Goal: Task Accomplishment & Management: Use online tool/utility

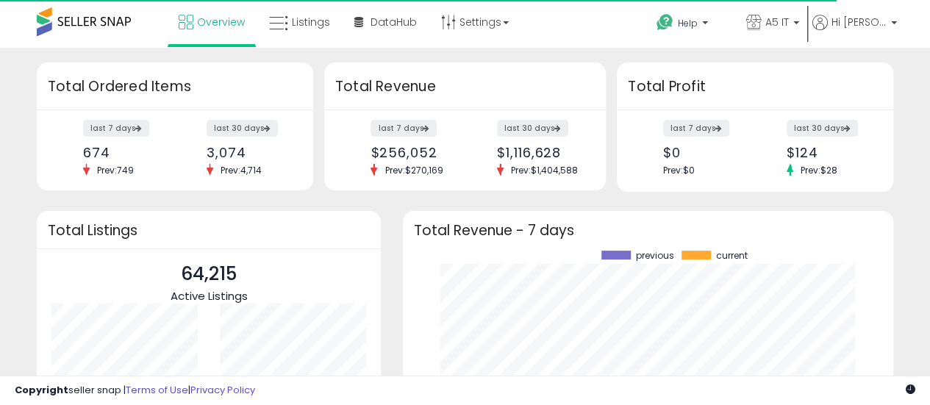
scroll to position [204, 461]
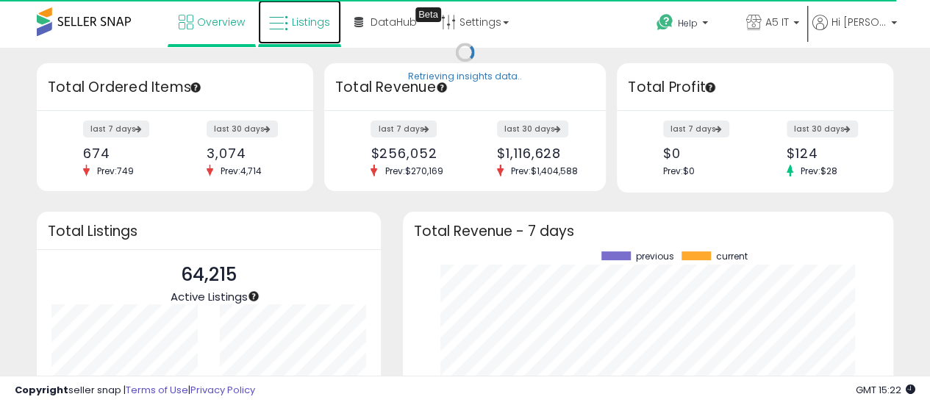
click at [309, 21] on span "Listings" at bounding box center [311, 22] width 38 height 15
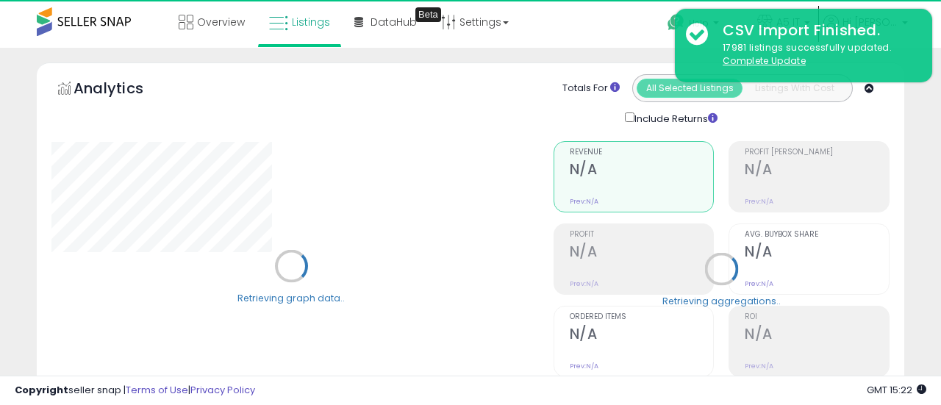
type input "*******"
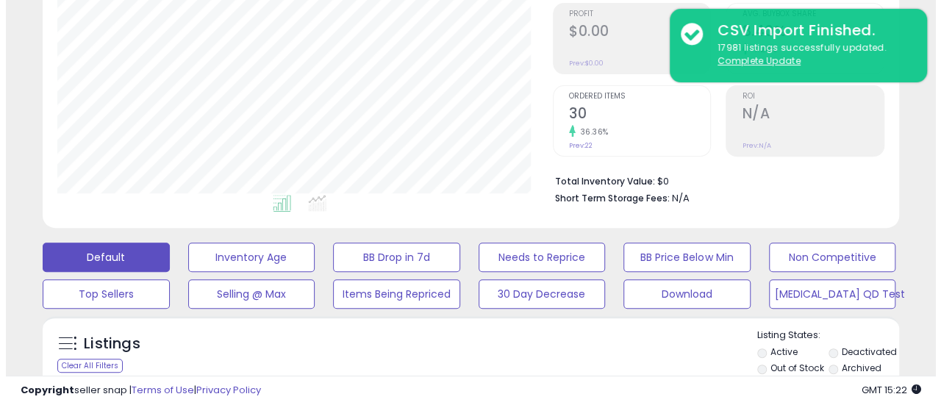
scroll to position [301, 495]
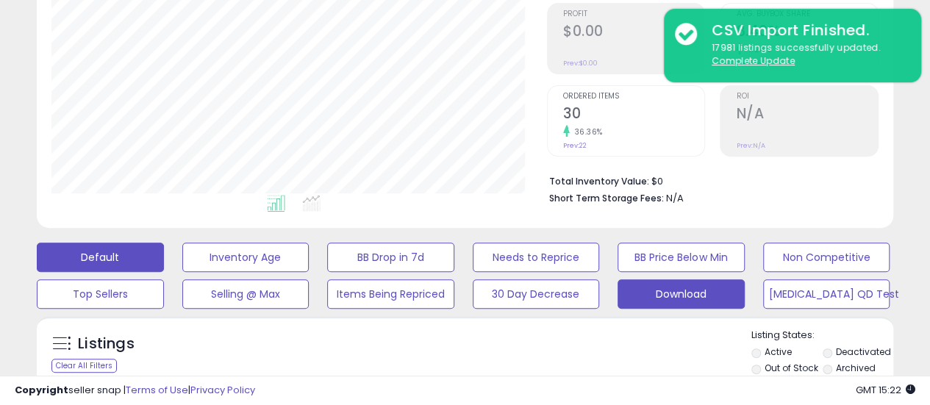
click at [700, 284] on button "Download" at bounding box center [680, 293] width 127 height 29
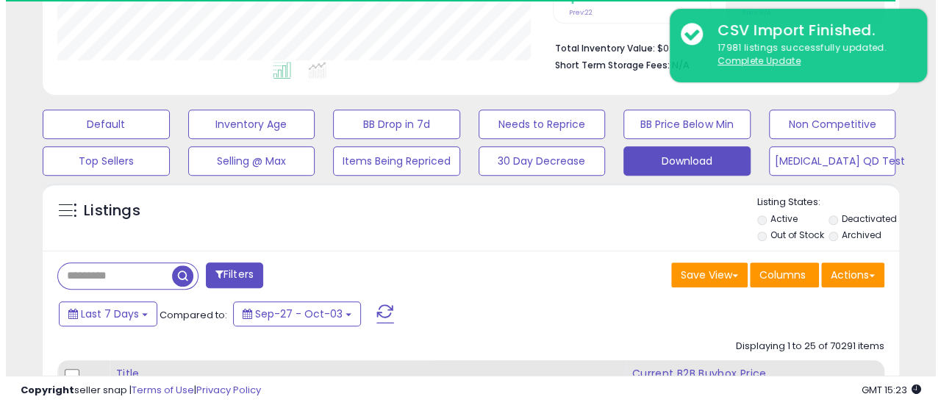
scroll to position [367, 0]
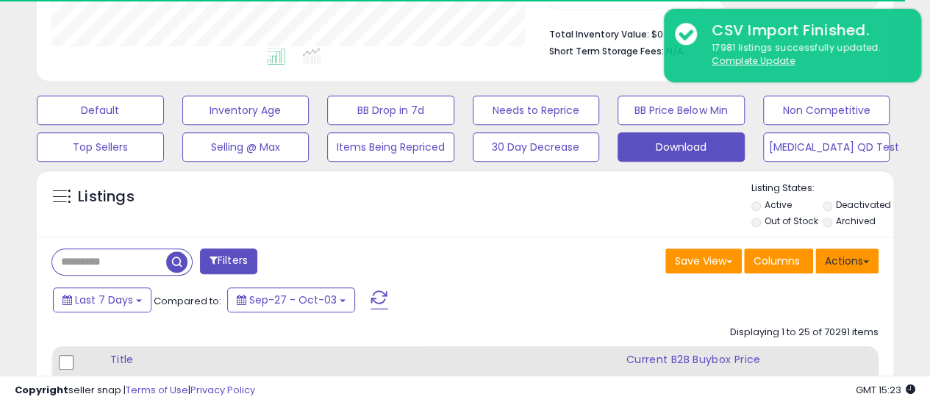
click at [845, 259] on button "Actions" at bounding box center [846, 260] width 63 height 25
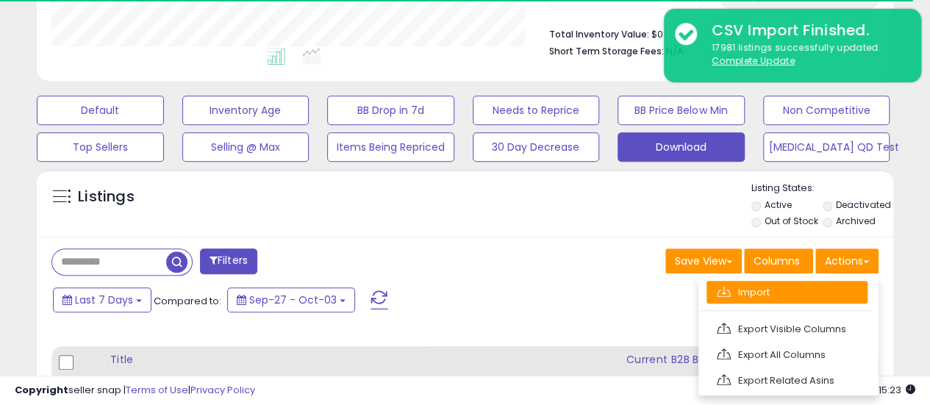
click at [809, 285] on link "Import" at bounding box center [786, 292] width 161 height 23
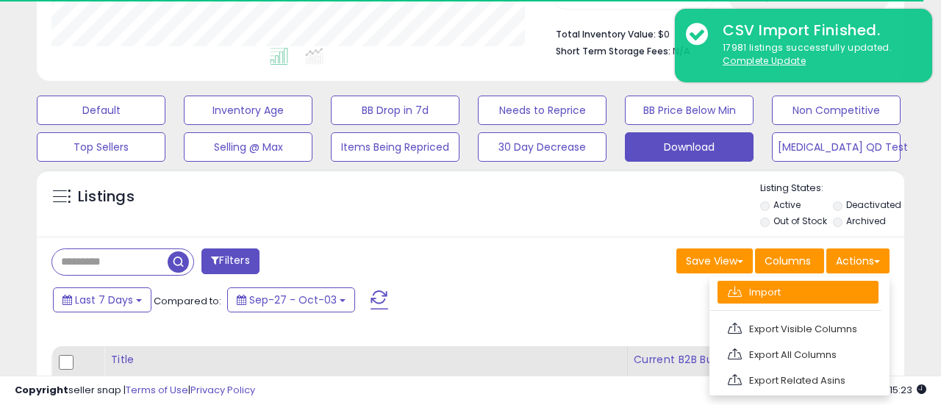
scroll to position [301, 501]
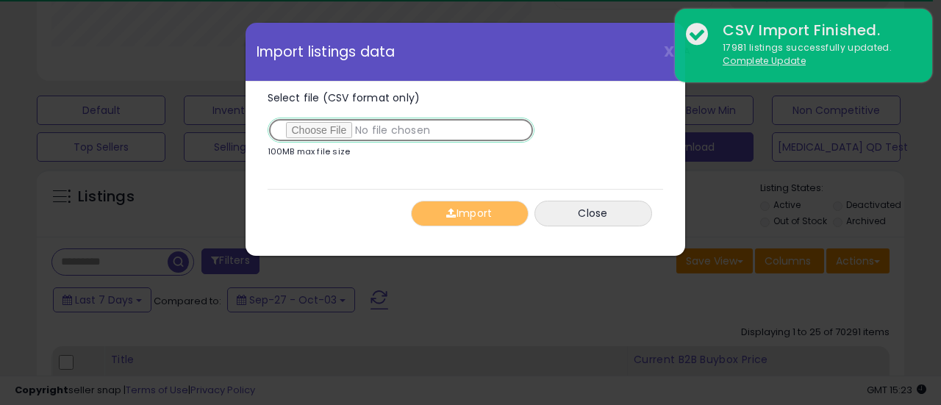
click at [342, 123] on input "Select file (CSV format only)" at bounding box center [400, 130] width 267 height 25
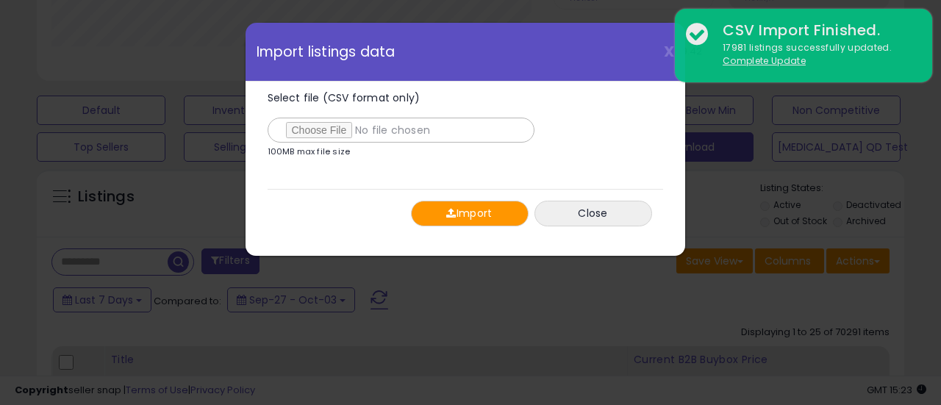
click at [468, 209] on button "Import" at bounding box center [470, 214] width 118 height 26
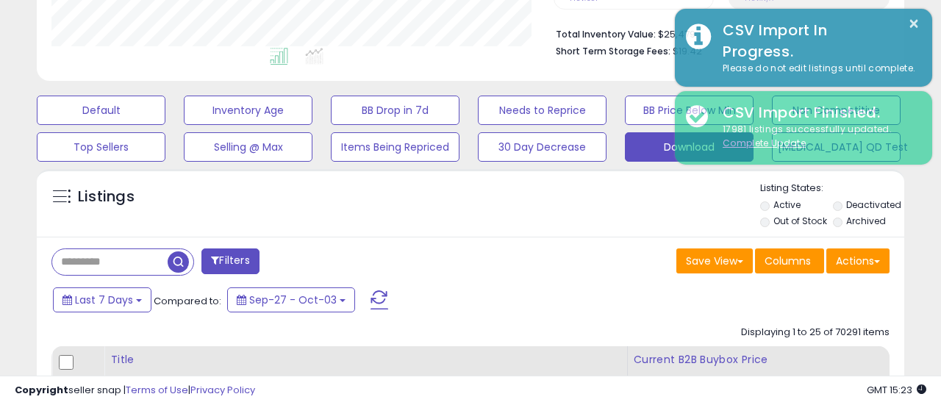
scroll to position [734521, 734327]
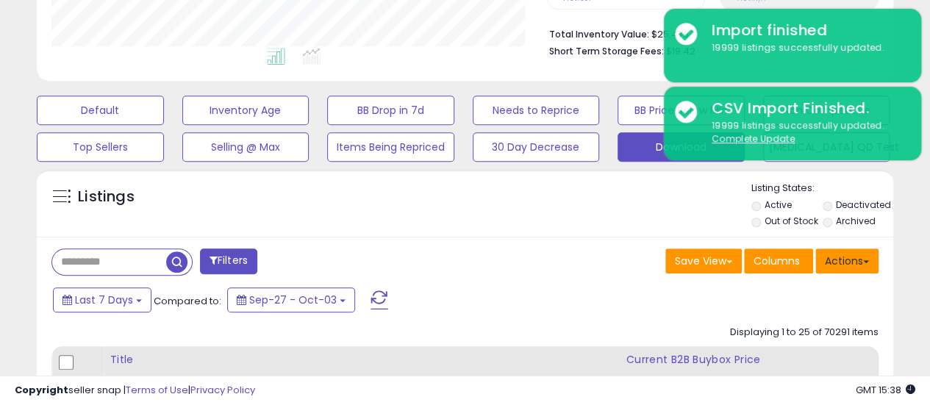
click at [849, 254] on button "Actions" at bounding box center [846, 260] width 63 height 25
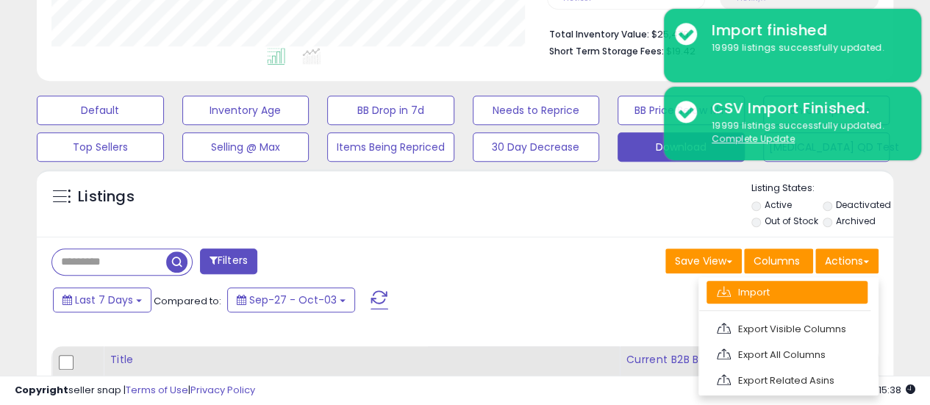
click at [755, 286] on link "Import" at bounding box center [786, 292] width 161 height 23
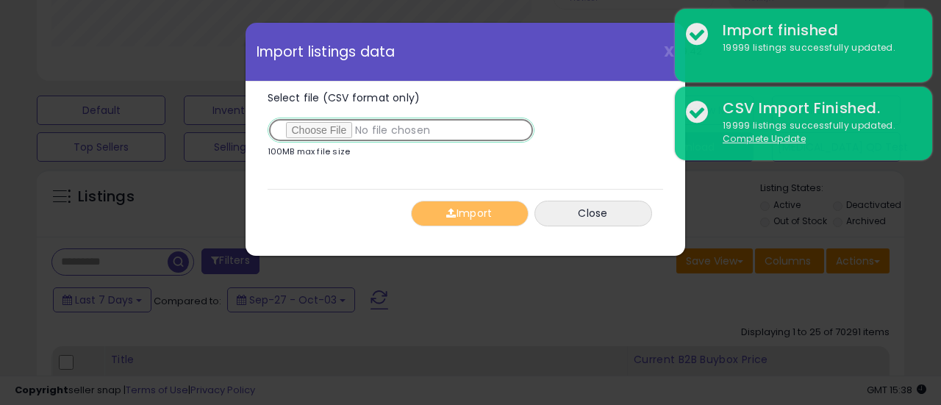
click at [337, 128] on input "Select file (CSV format only)" at bounding box center [400, 130] width 267 height 25
type input "**********"
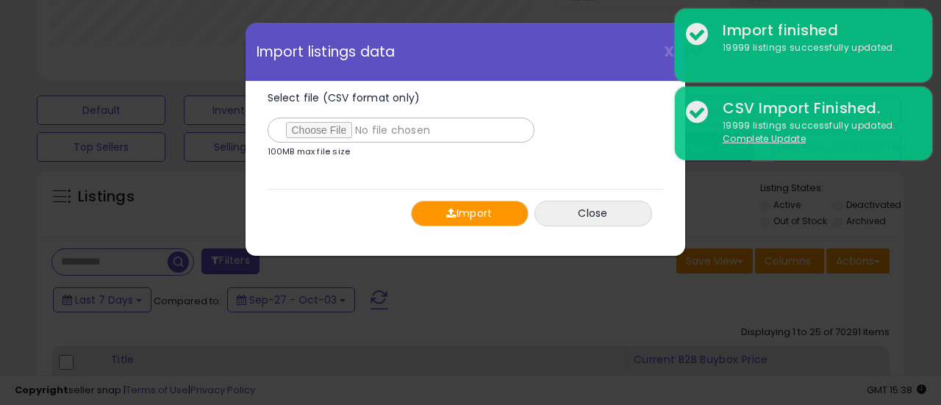
click at [456, 205] on button "Import" at bounding box center [470, 214] width 118 height 26
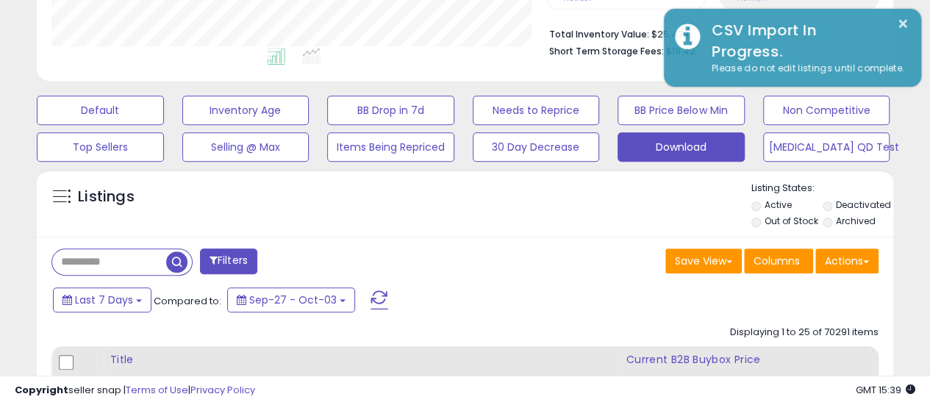
scroll to position [734521, 734327]
